Goal: Feedback & Contribution: Submit feedback/report problem

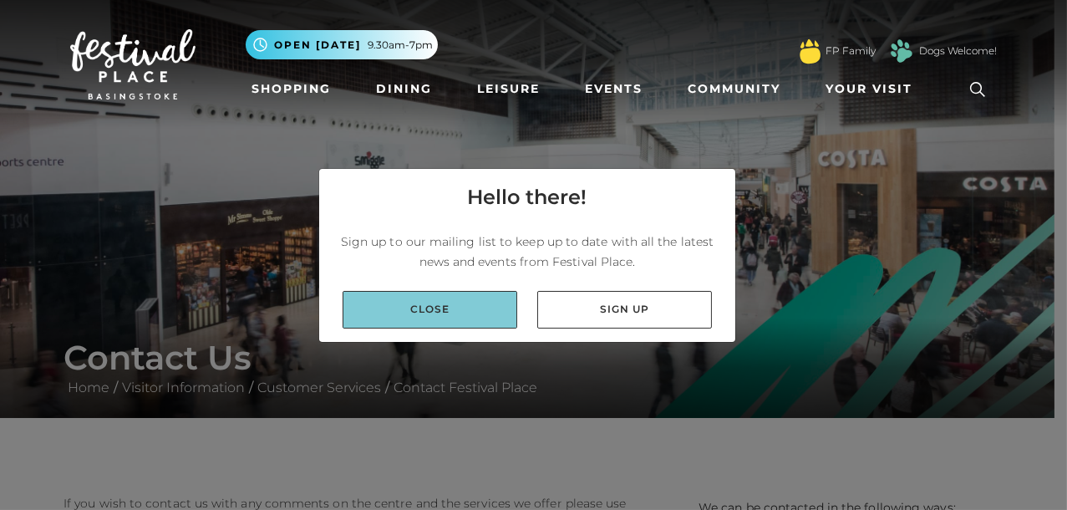
click at [474, 304] on link "Close" at bounding box center [430, 310] width 175 height 38
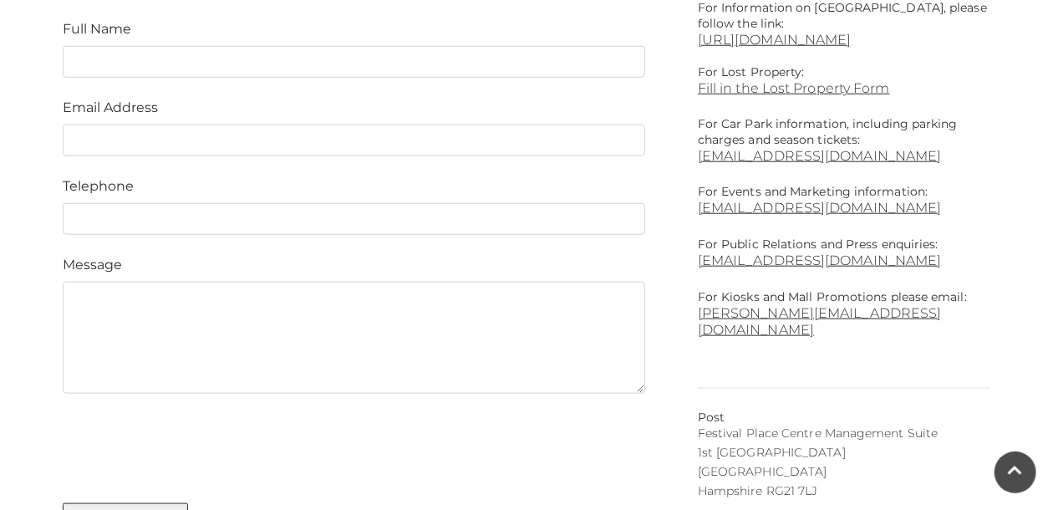
scroll to position [836, 0]
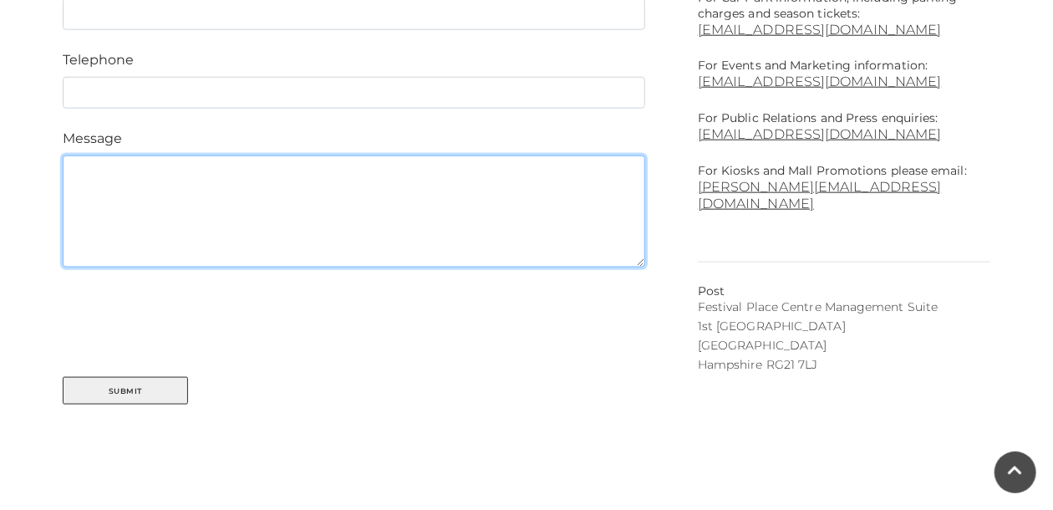
click at [399, 222] on textarea at bounding box center [354, 211] width 582 height 112
paste textarea "Good morning, We are Nationwide Electrical Contractors, based in [GEOGRAPHIC_DA…"
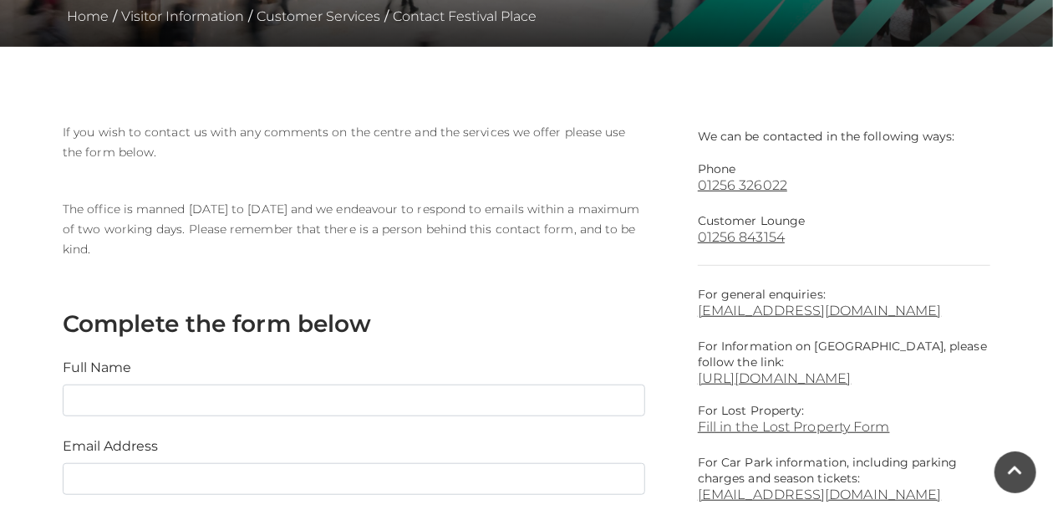
scroll to position [464, 0]
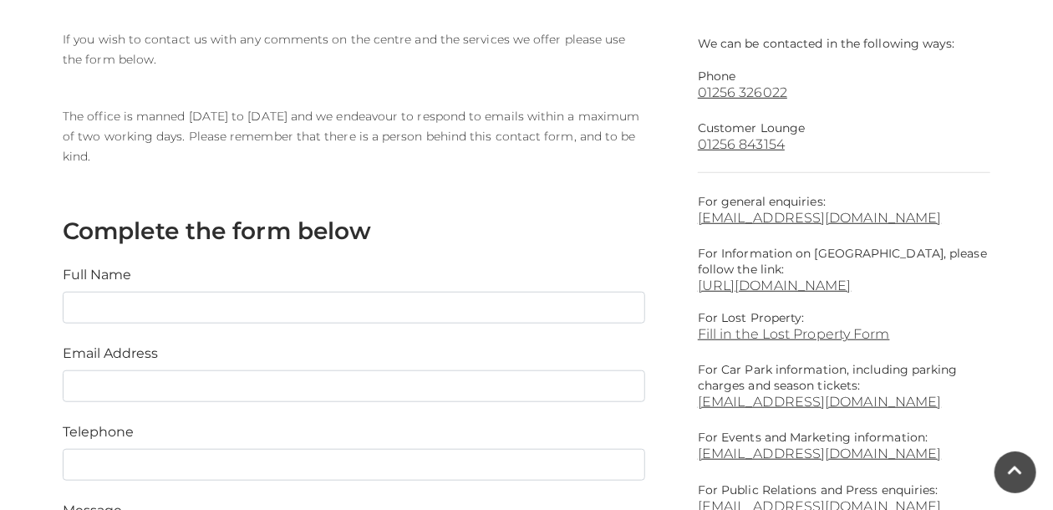
type textarea "Good morning, We are Nationwide Electrical Contractors, based in [GEOGRAPHIC_DA…"
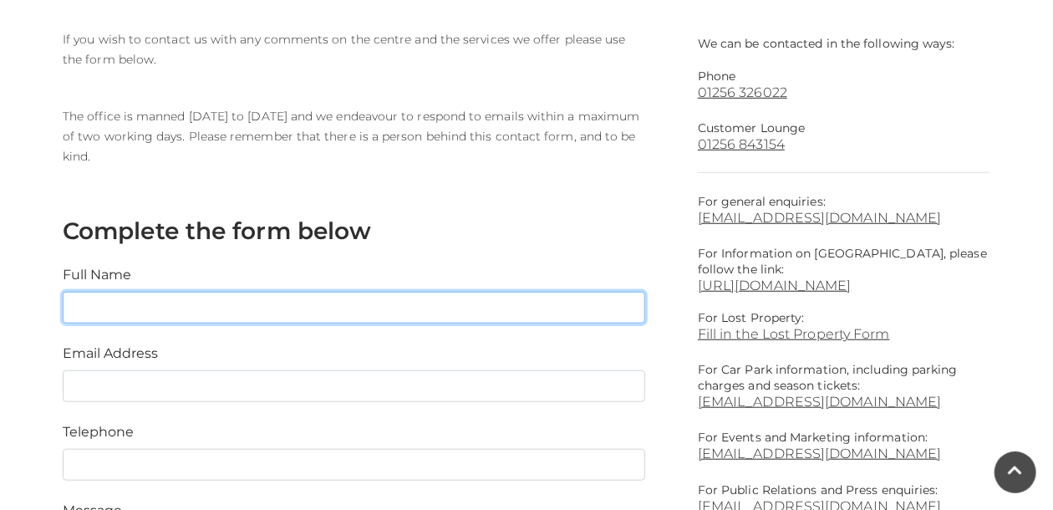
click at [226, 309] on input "text" at bounding box center [354, 308] width 582 height 32
type input "Nationwide Electrical Contractors"
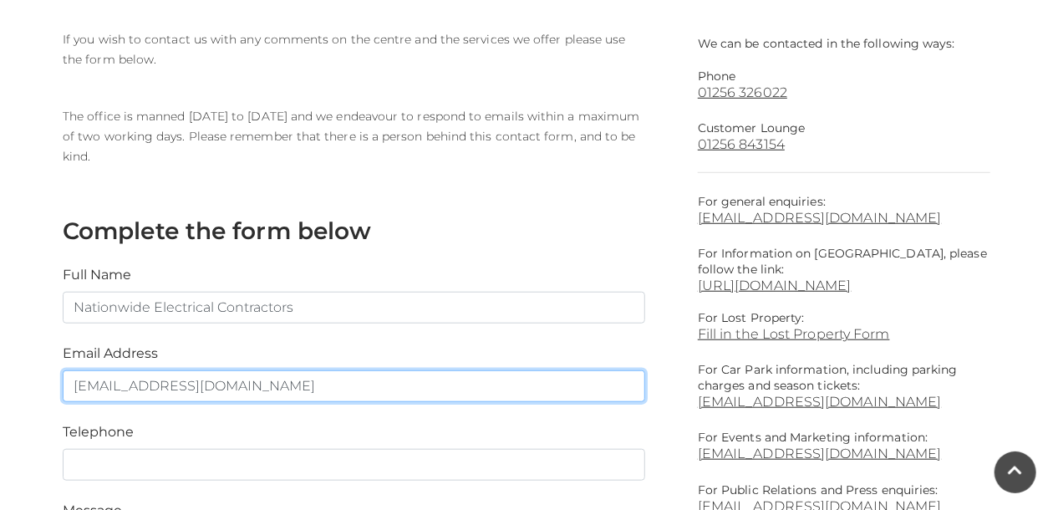
type input "[EMAIL_ADDRESS][DOMAIN_NAME]"
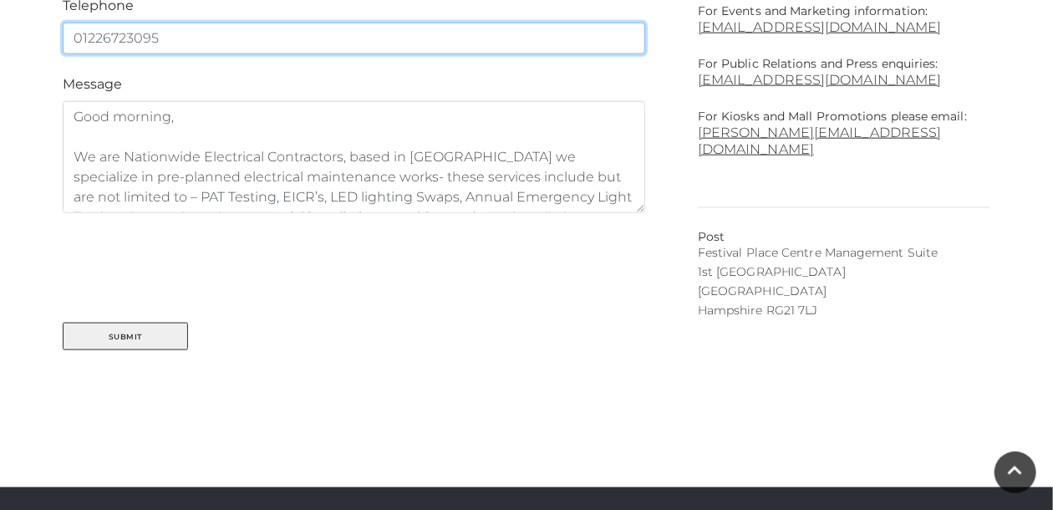
scroll to position [928, 0]
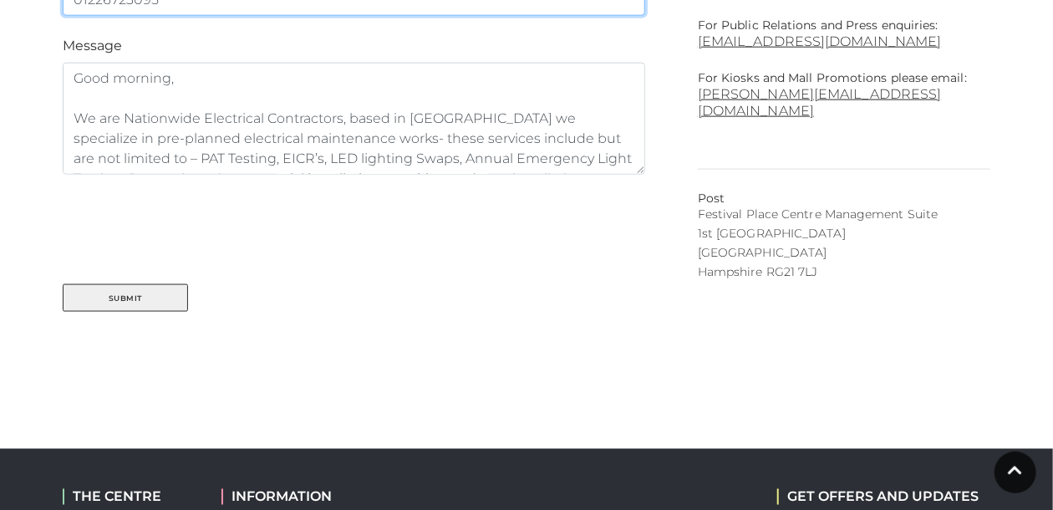
type input "01226723095"
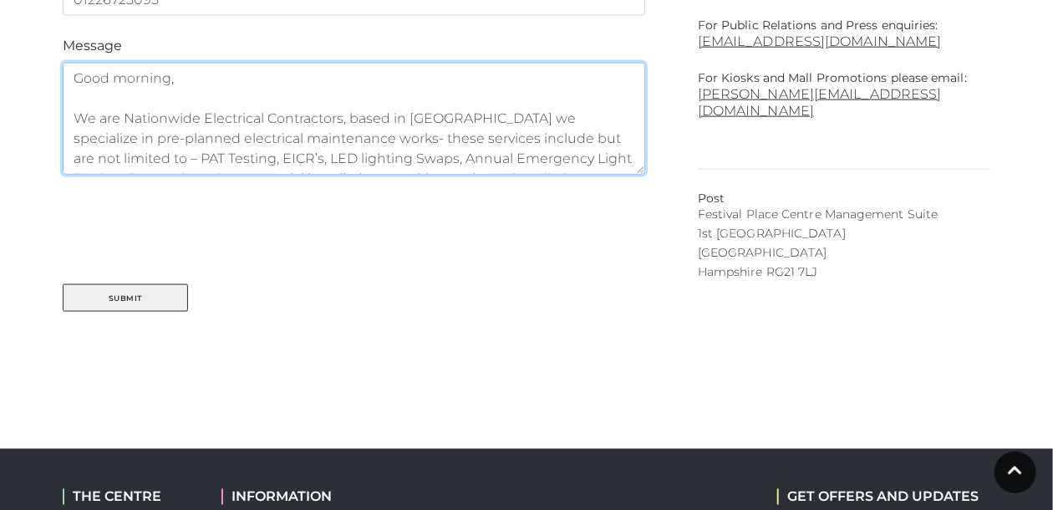
scroll to position [57, 0]
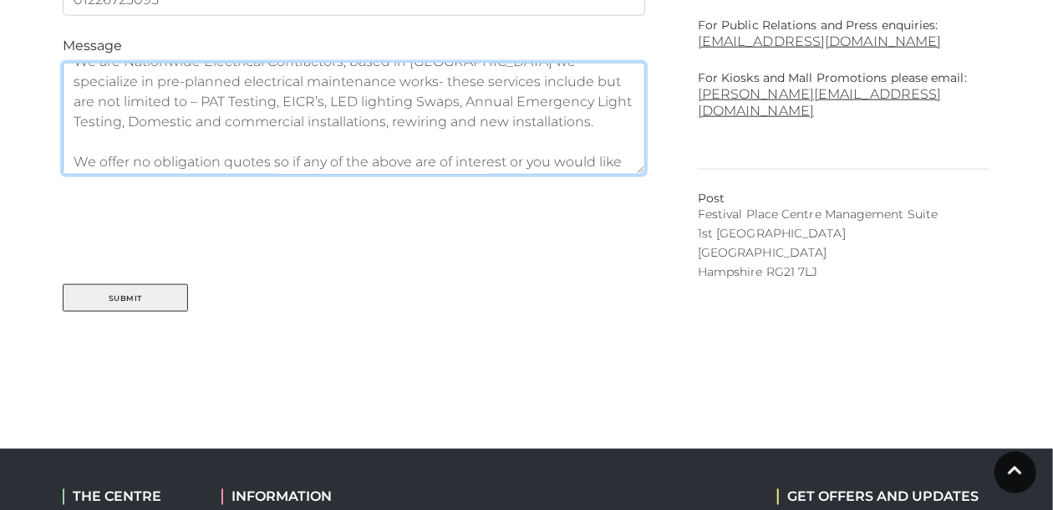
drag, startPoint x: 308, startPoint y: 147, endPoint x: 349, endPoint y: 172, distance: 48.7
click at [349, 172] on div "Full Name Nationwide Electrical Contractors Email Address [EMAIL_ADDRESS][DOMAI…" at bounding box center [354, 46] width 608 height 532
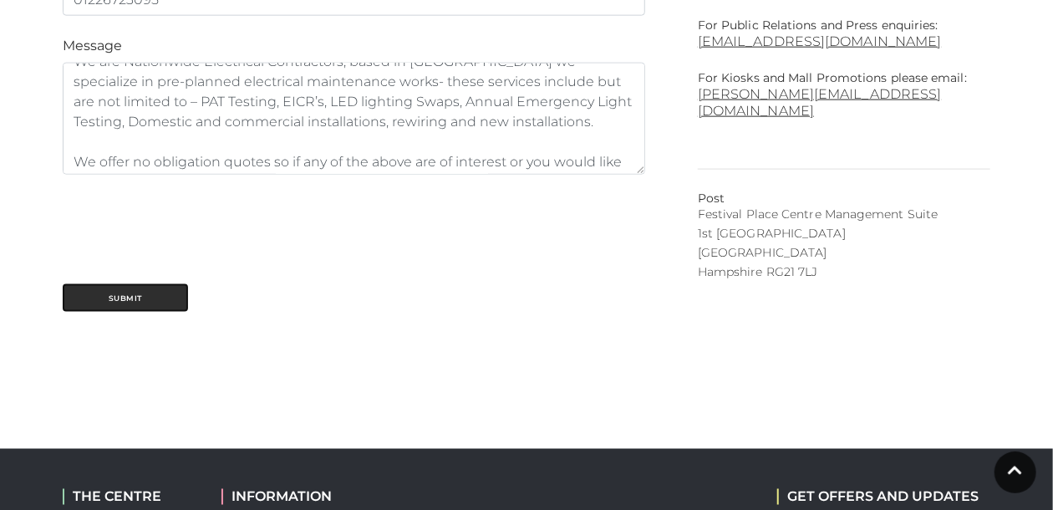
click at [140, 292] on button "Submit" at bounding box center [125, 298] width 125 height 28
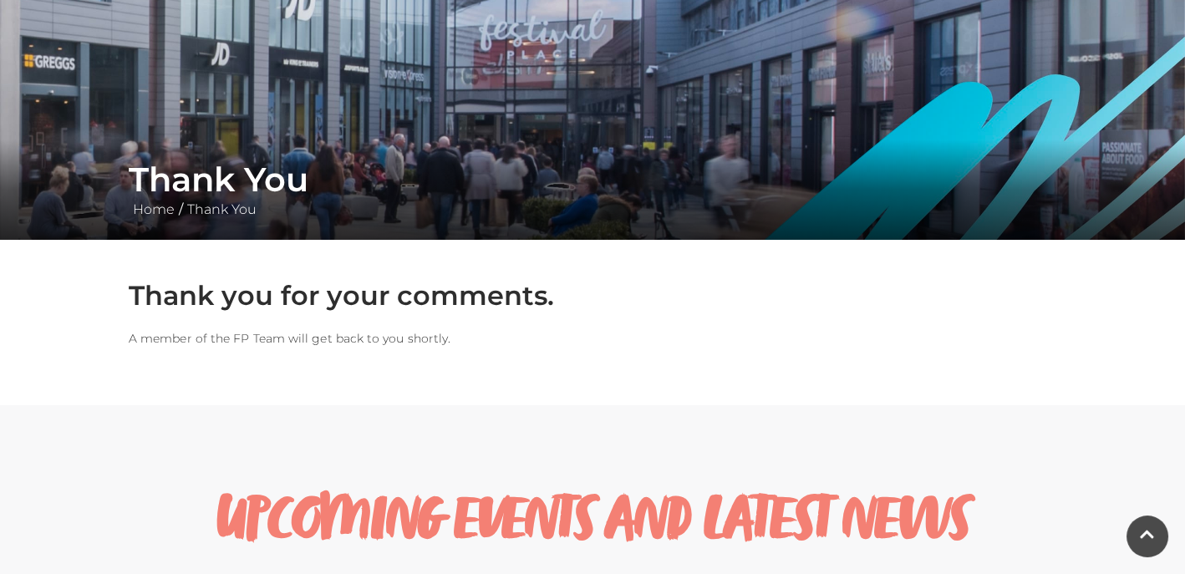
scroll to position [209, 0]
